Goal: Navigation & Orientation: Find specific page/section

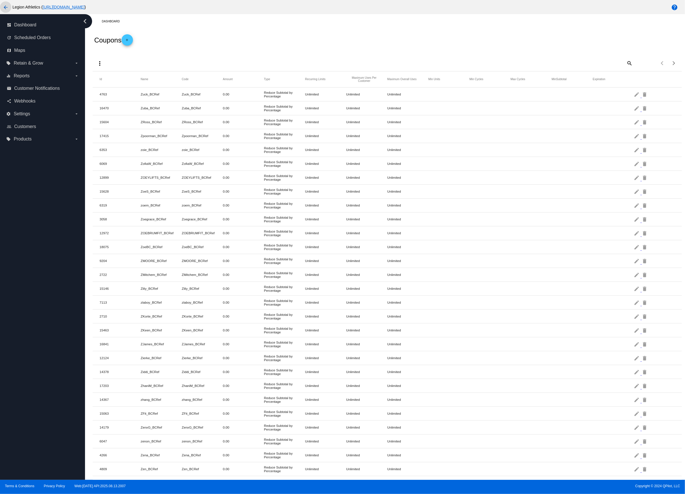
click at [6, 8] on mat-icon "arrow_back" at bounding box center [5, 7] width 7 height 7
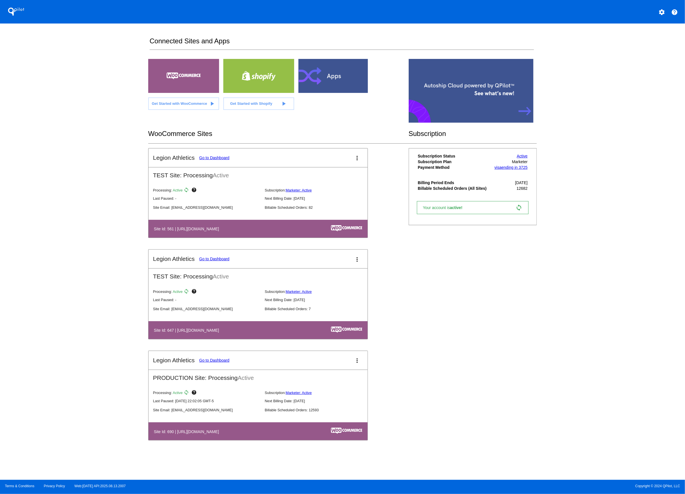
click at [476, 315] on div "Legion Athletics Go to Dashboard more_vert TEST Site: Processing Active Process…" at bounding box center [342, 300] width 388 height 304
drag, startPoint x: 453, startPoint y: 316, endPoint x: 451, endPoint y: 313, distance: 3.8
click at [451, 313] on div "Legion Athletics Go to Dashboard more_vert TEST Site: Processing Active Process…" at bounding box center [342, 300] width 388 height 304
drag, startPoint x: 438, startPoint y: 317, endPoint x: 435, endPoint y: 318, distance: 3.3
click at [437, 317] on div "Legion Athletics Go to Dashboard more_vert TEST Site: Processing Active Process…" at bounding box center [342, 300] width 388 height 304
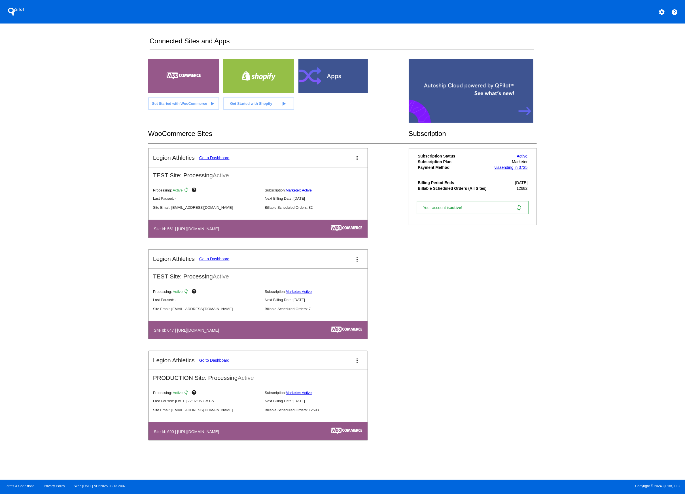
click at [436, 318] on div "Legion Athletics Go to Dashboard more_vert TEST Site: Processing Active Process…" at bounding box center [342, 300] width 388 height 304
click at [214, 361] on link "Go to Dashboard" at bounding box center [214, 360] width 30 height 5
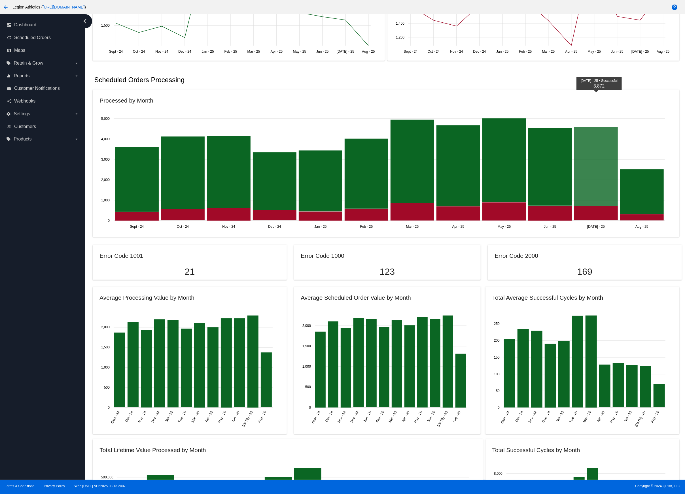
scroll to position [289, 0]
